Goal: Transaction & Acquisition: Purchase product/service

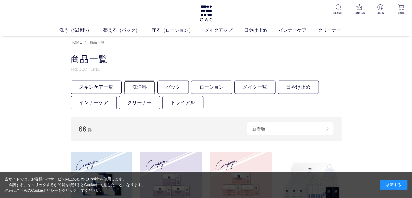
click at [144, 89] on link "洗浄料" at bounding box center [139, 87] width 31 height 13
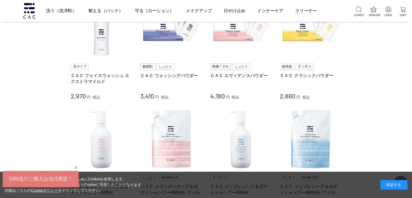
scroll to position [136, 0]
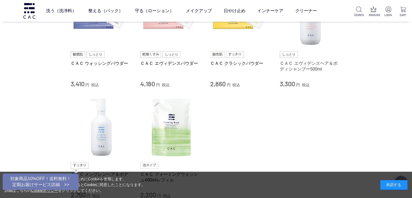
scroll to position [136, 0]
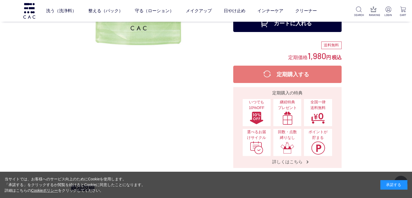
scroll to position [108, 0]
